Goal: Information Seeking & Learning: Learn about a topic

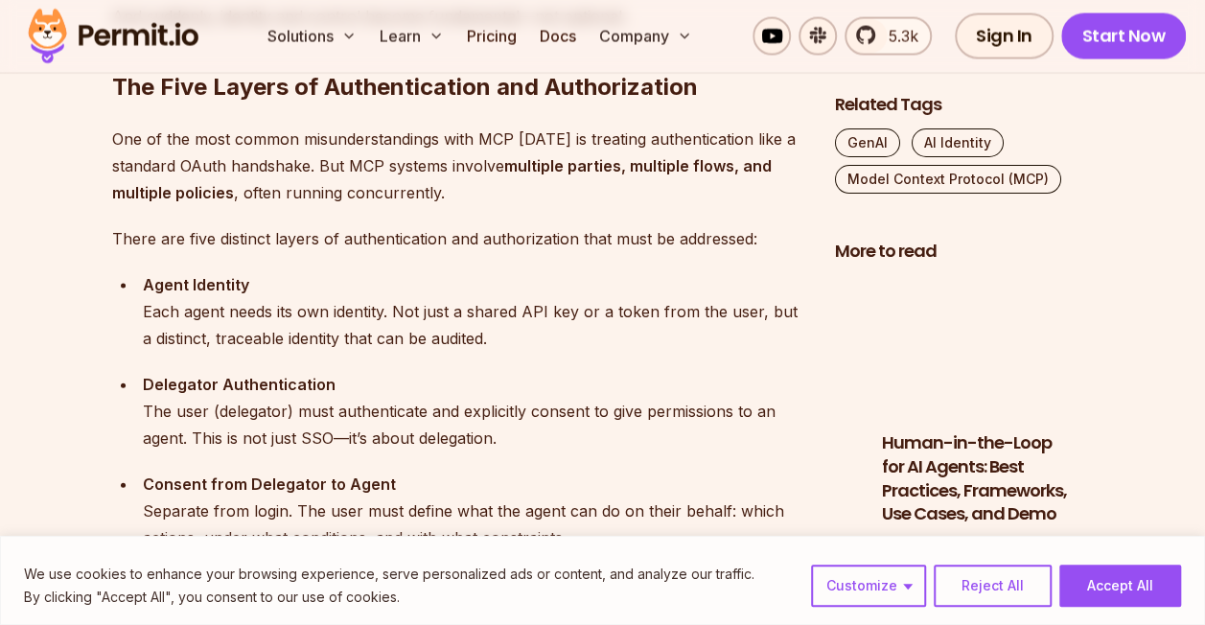
scroll to position [1931, 0]
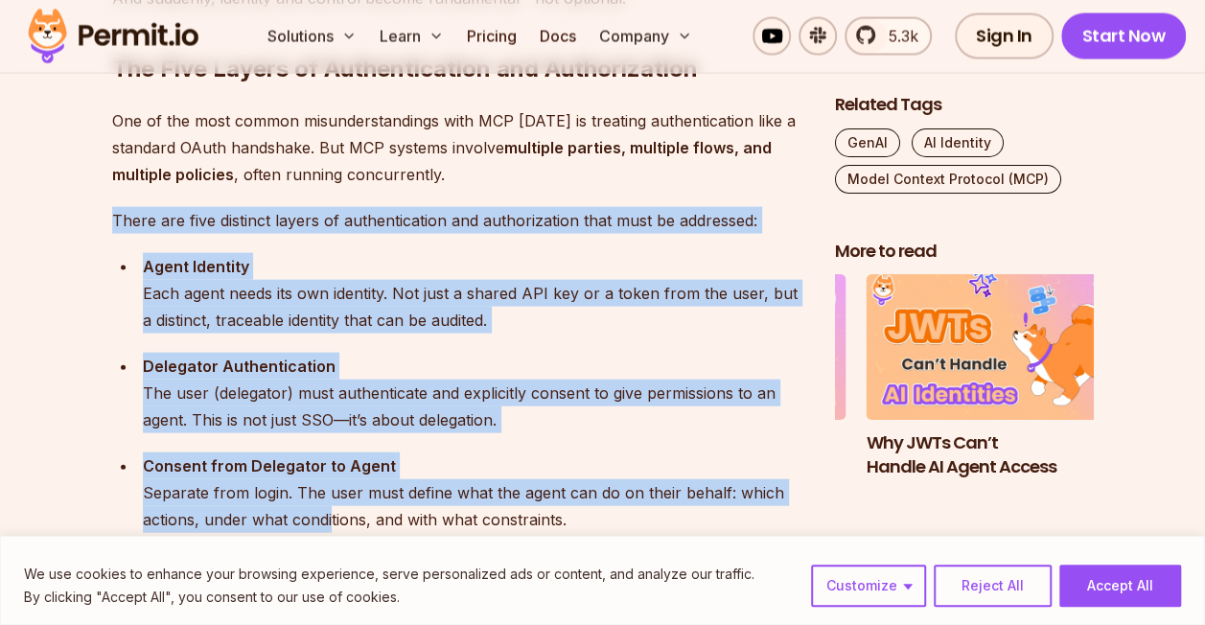
drag, startPoint x: 110, startPoint y: 221, endPoint x: 329, endPoint y: 528, distance: 377.5
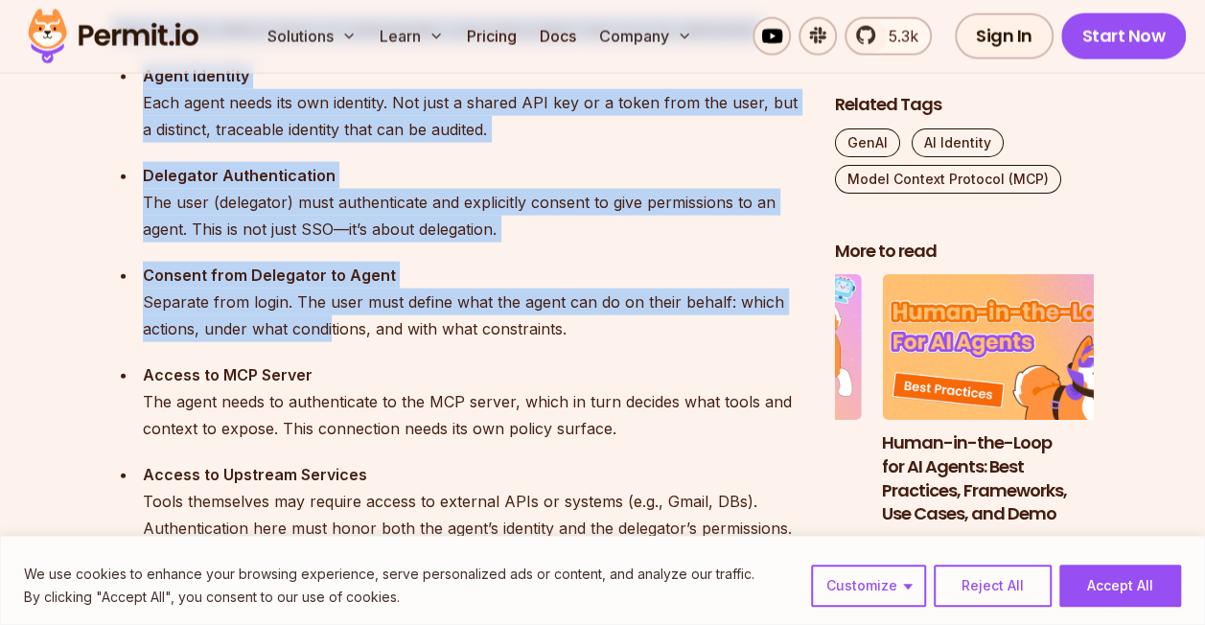
scroll to position [2095, 0]
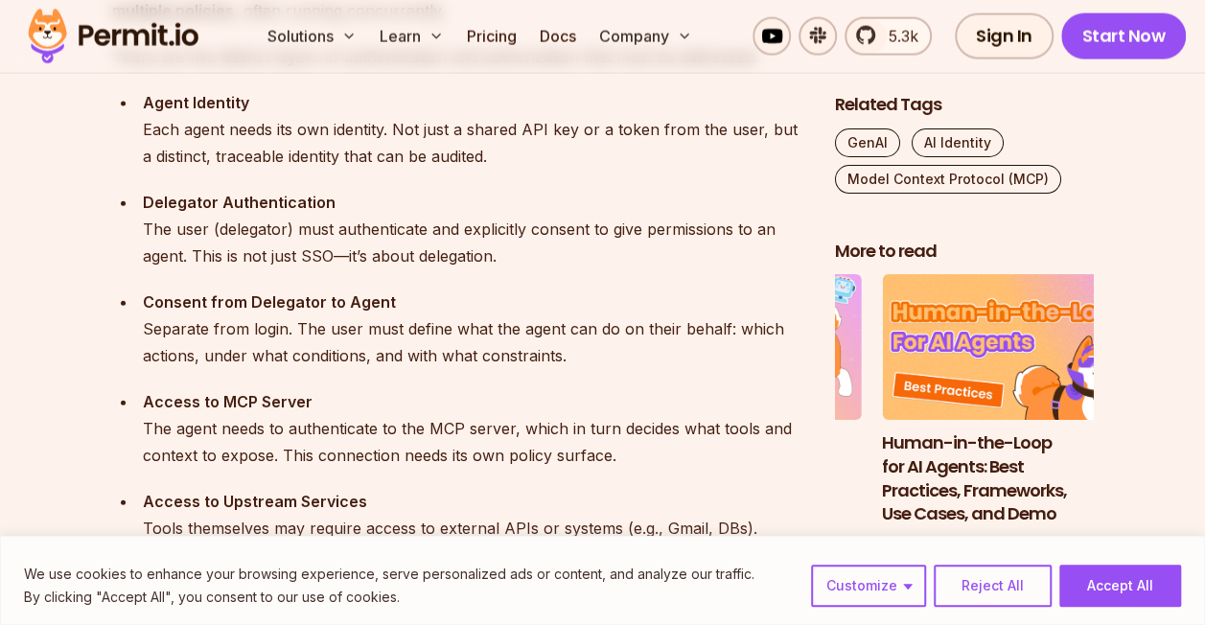
click at [329, 528] on div "Access to Upstream Services Tools themselves may require access to external API…" at bounding box center [474, 528] width 662 height 81
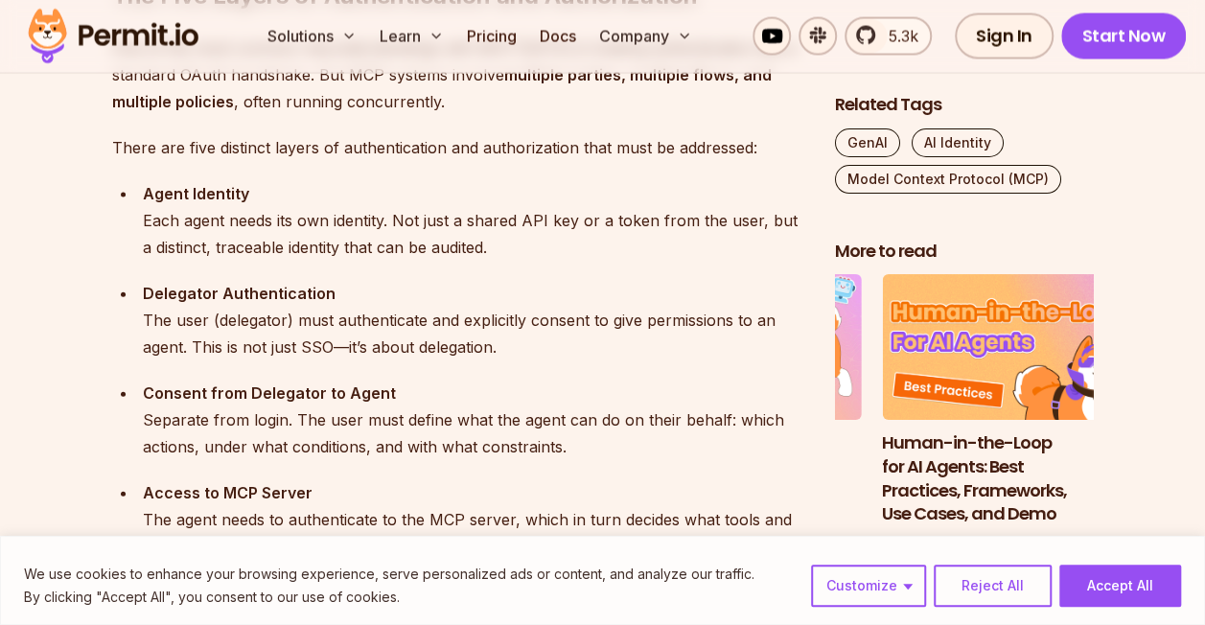
scroll to position [1997, 0]
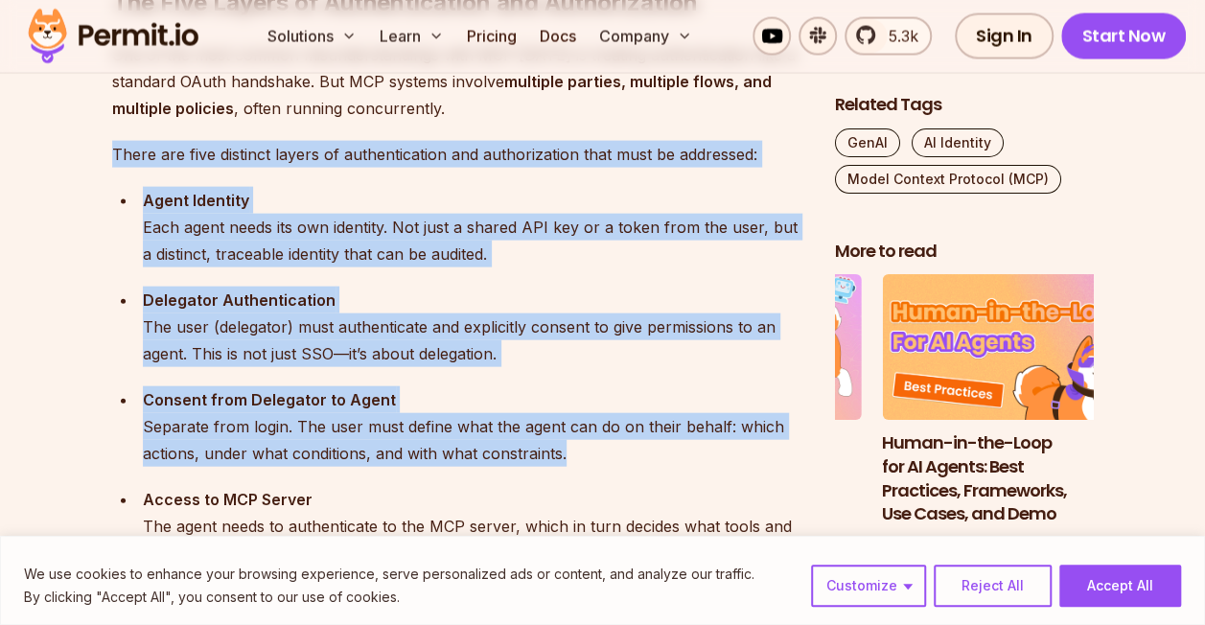
drag, startPoint x: 112, startPoint y: 152, endPoint x: 573, endPoint y: 468, distance: 559.3
copy div "There are five distinct layers of authentication and authorization that must be…"
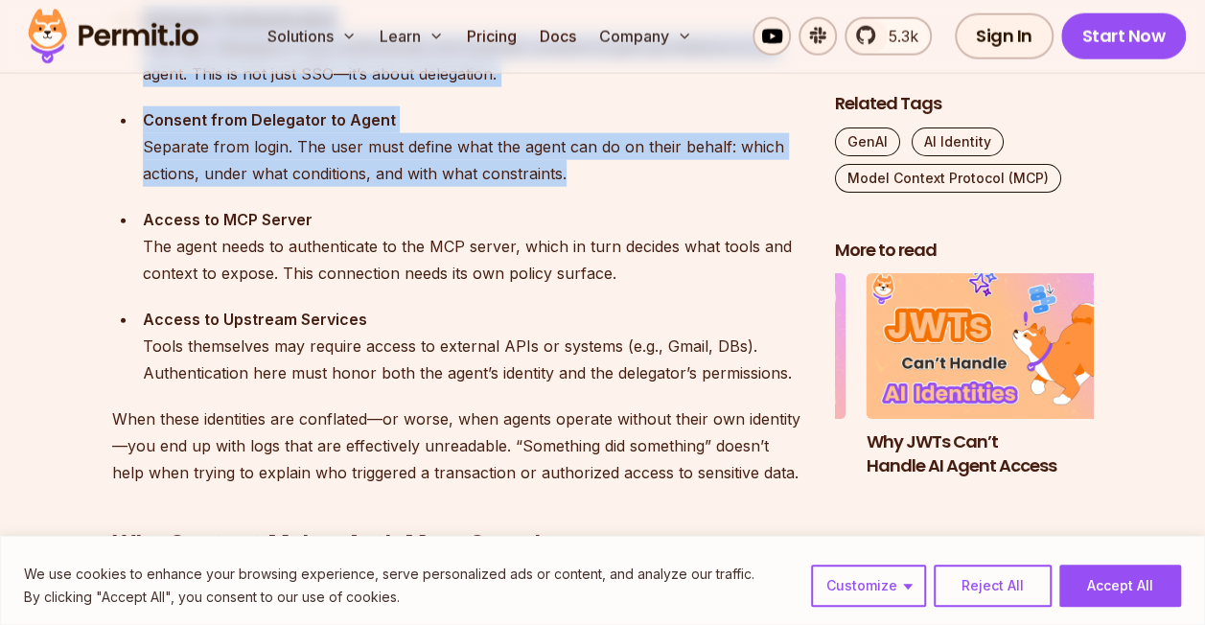
scroll to position [2280, 0]
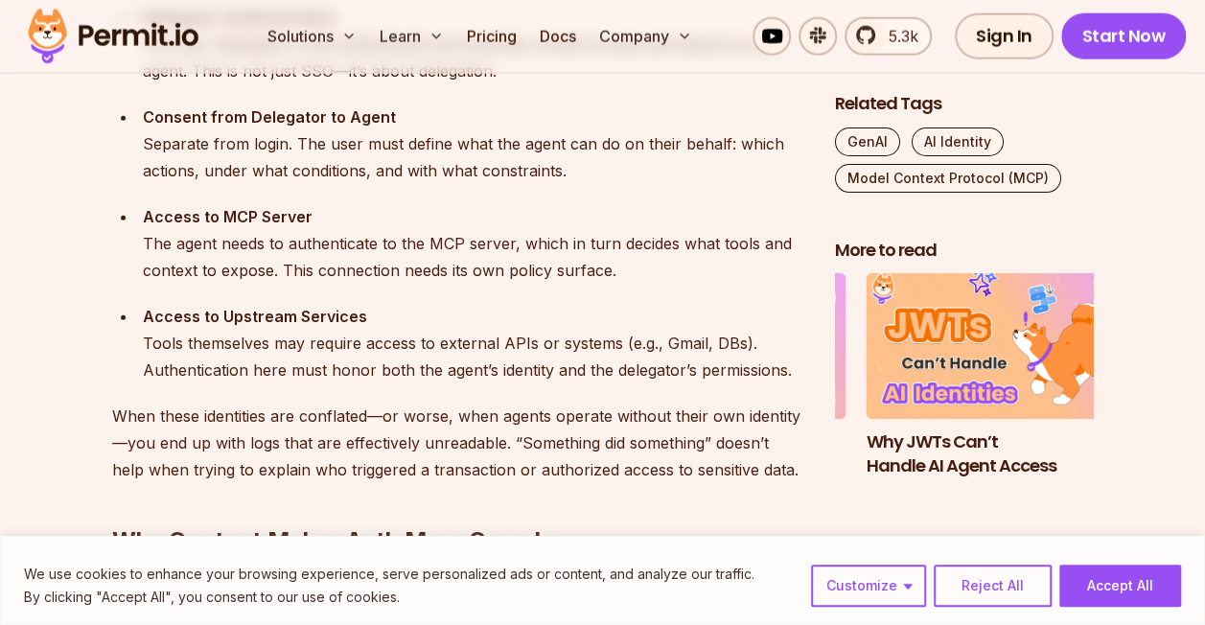
click at [194, 228] on div "Access to MCP Server The agent needs to authenticate to the MCP server, which i…" at bounding box center [474, 243] width 662 height 81
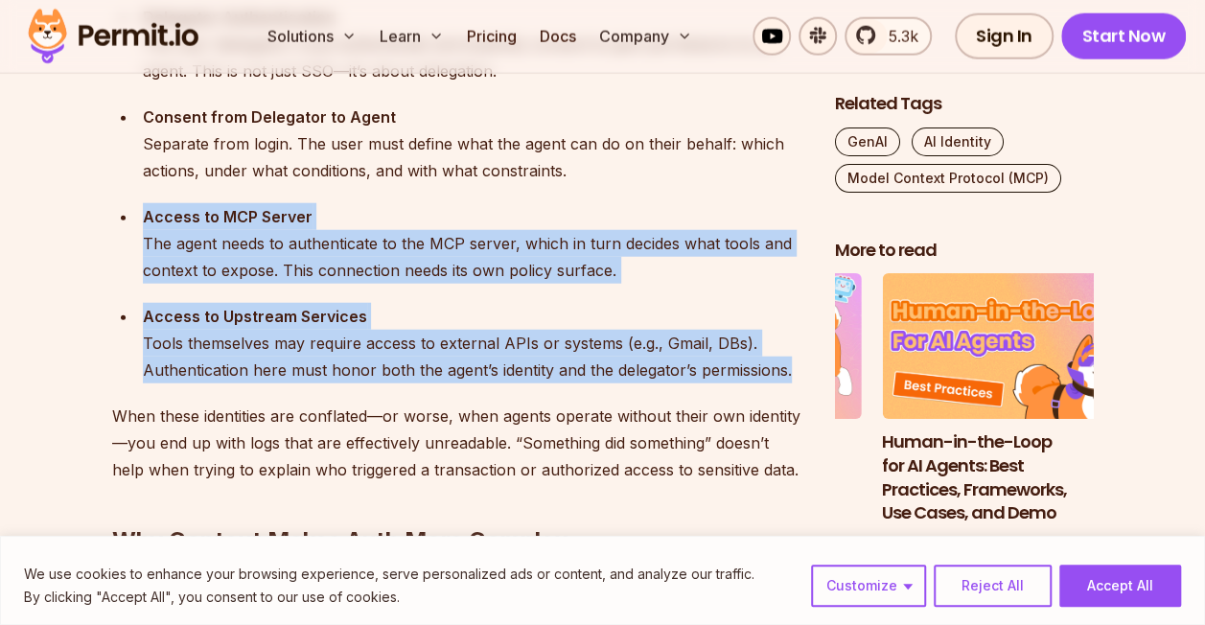
drag, startPoint x: 146, startPoint y: 208, endPoint x: 788, endPoint y: 373, distance: 663.3
click at [788, 373] on ul "Agent Identity Each agent needs its own identity. Not just a shared API key or …" at bounding box center [458, 143] width 692 height 479
copy ul "Access to MCP Server The agent needs to authenticate to the MCP server, which i…"
click at [211, 202] on div "Access to MCP Server The agent needs to authenticate to the MCP server, which i…" at bounding box center [474, 242] width 662 height 81
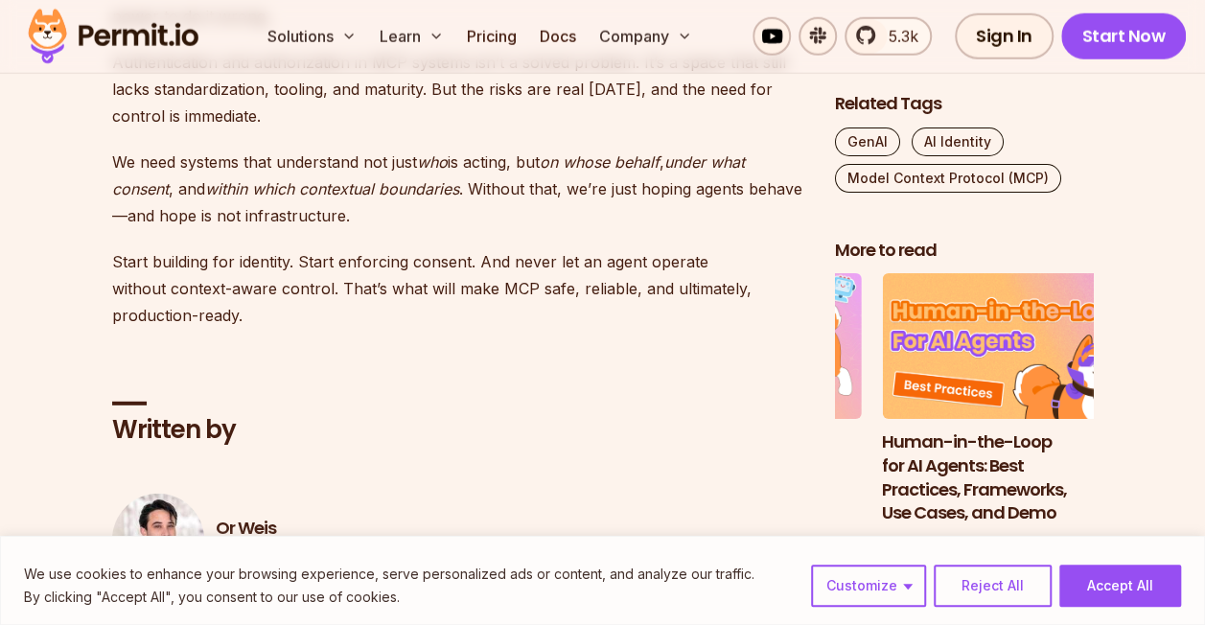
scroll to position [6385, 0]
